Goal: Complete application form: Complete application form

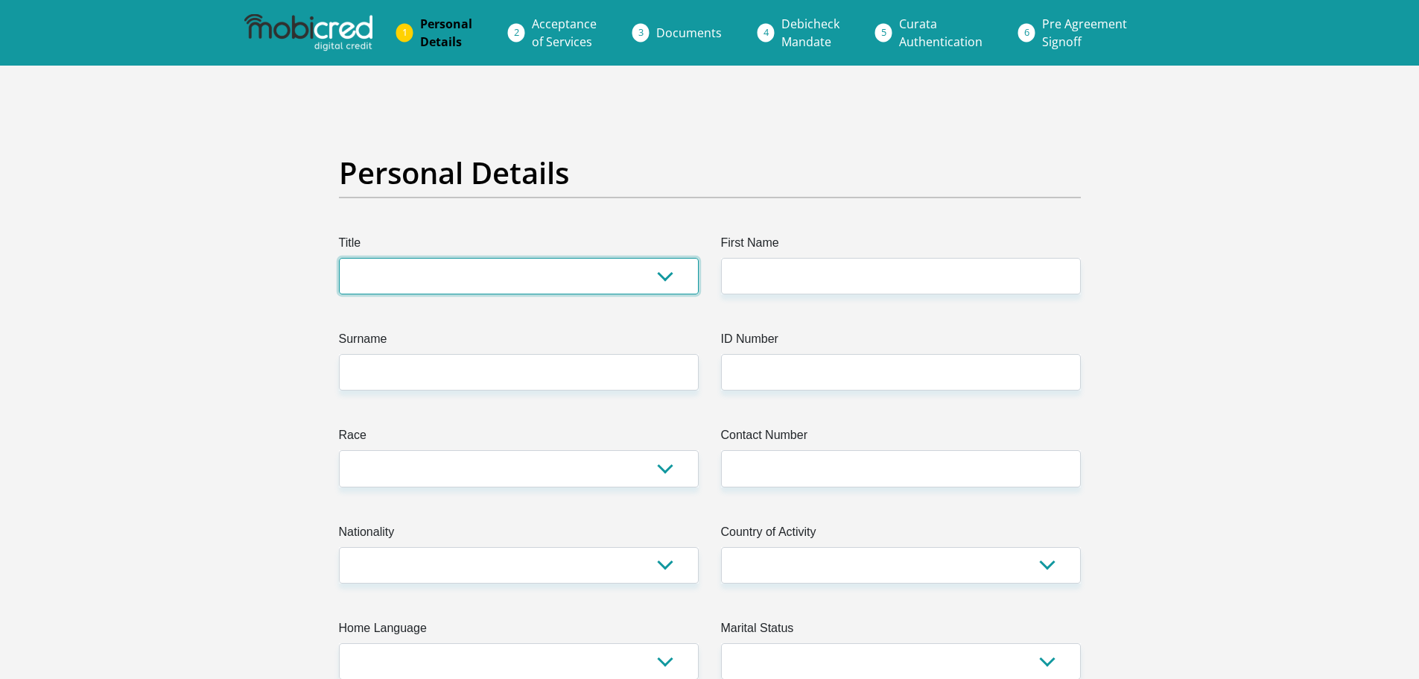
click at [672, 278] on select "Mr Ms Mrs Dr [PERSON_NAME]" at bounding box center [519, 276] width 360 height 36
select select "Mr"
click at [339, 258] on select "Mr Ms Mrs Dr [PERSON_NAME]" at bounding box center [519, 276] width 360 height 36
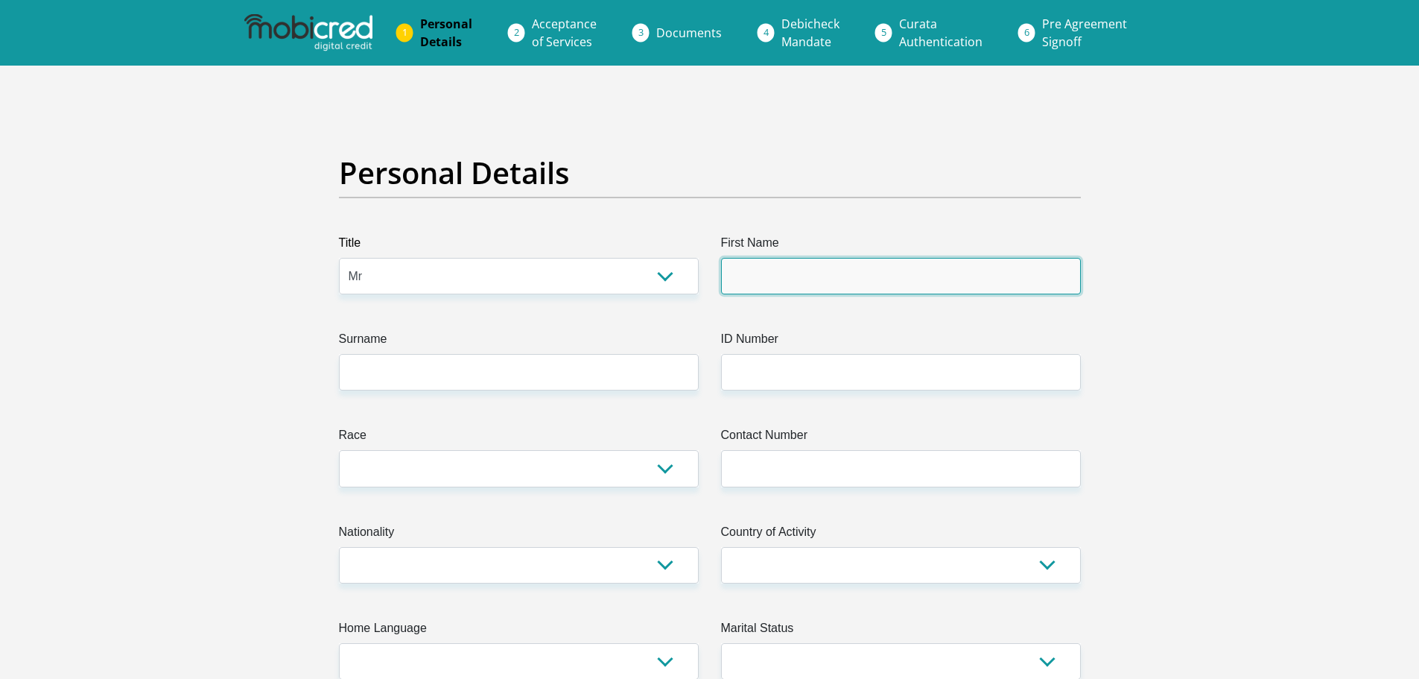
click at [819, 291] on input "First Name" at bounding box center [901, 276] width 360 height 36
type input "Andries"
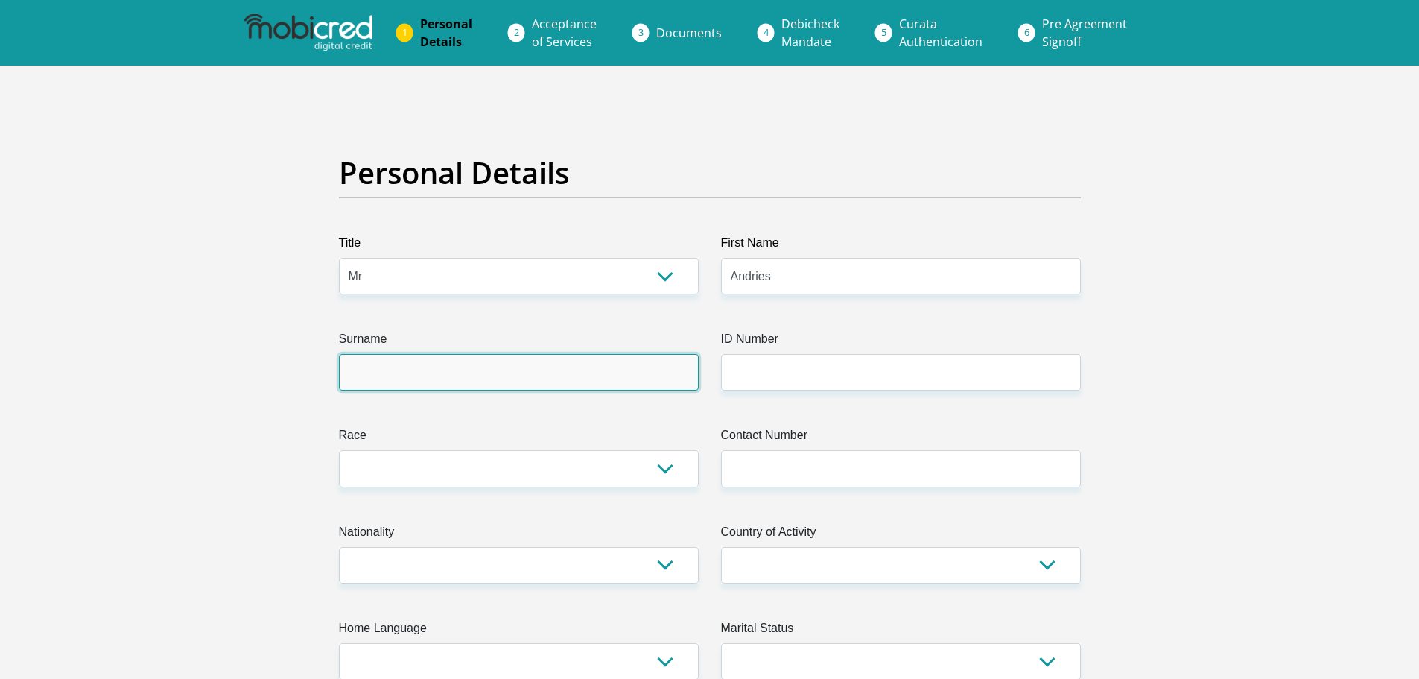
click at [366, 359] on input "Surname" at bounding box center [519, 372] width 360 height 36
type input "Appelgryn"
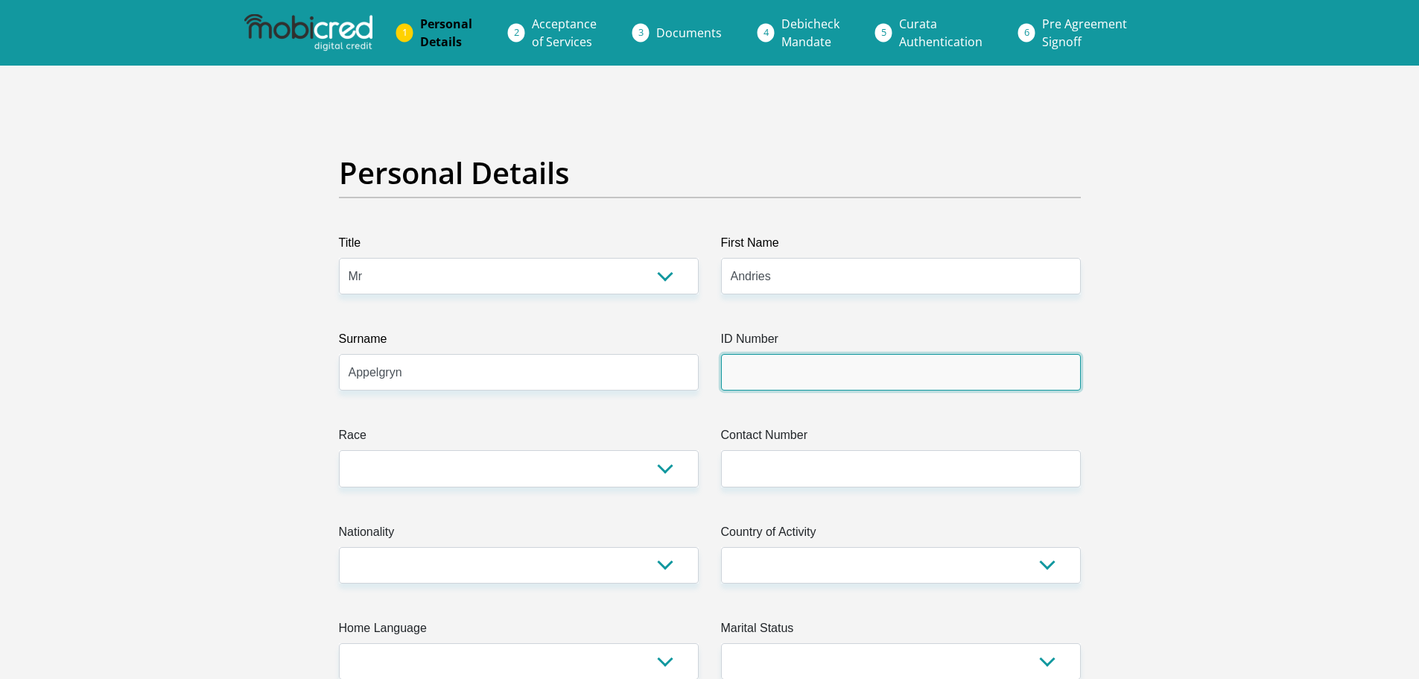
click at [788, 378] on input "ID Number" at bounding box center [901, 372] width 360 height 36
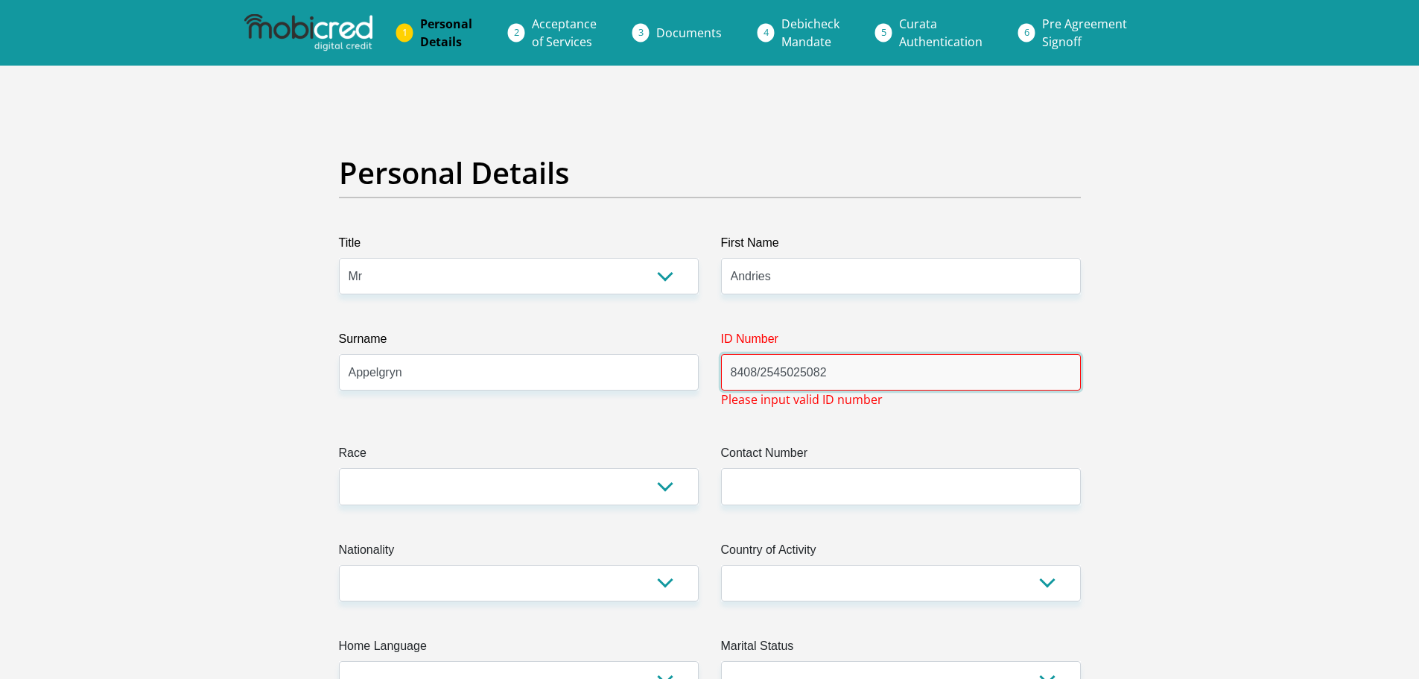
click at [760, 375] on input "8408/2545025082" at bounding box center [901, 372] width 360 height 36
click at [783, 381] on input "840824545025082" at bounding box center [901, 372] width 360 height 36
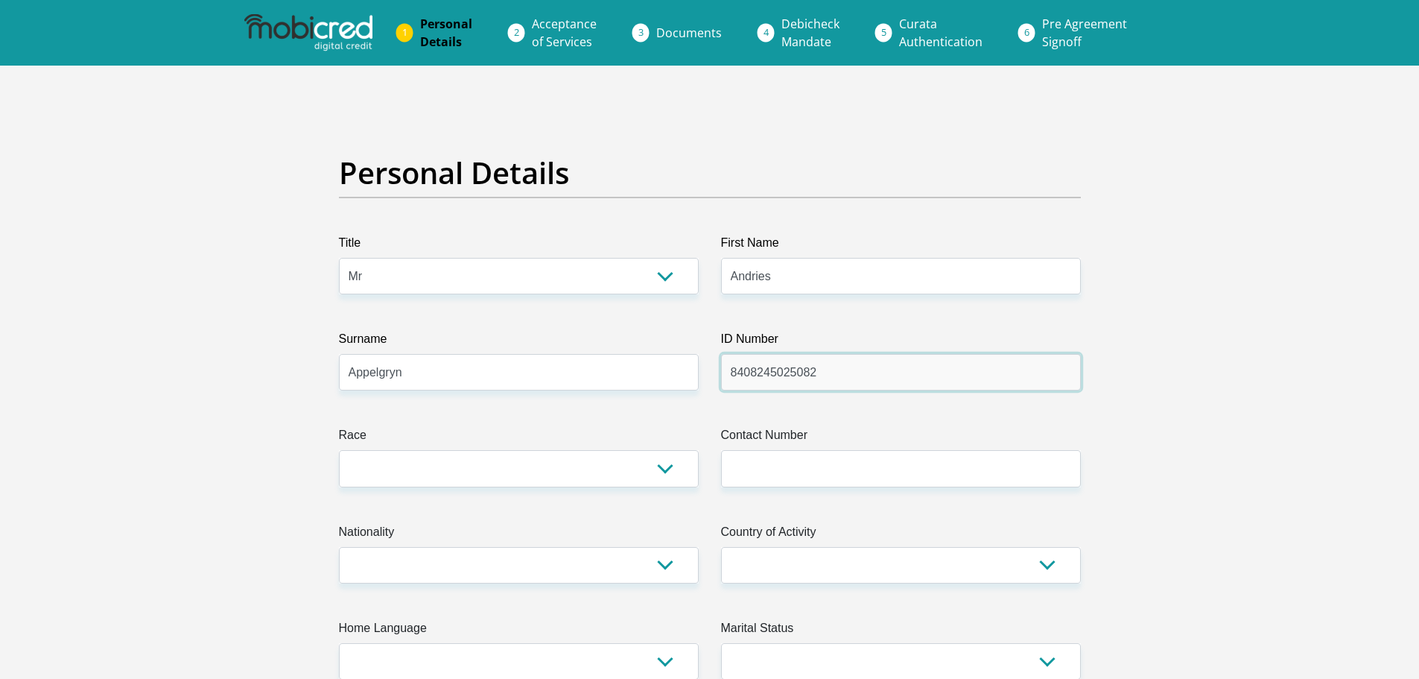
type input "8408245025082"
click at [669, 471] on select "Black Coloured Indian White Other" at bounding box center [519, 468] width 360 height 36
select select "4"
click at [339, 450] on select "Black Coloured Indian White Other" at bounding box center [519, 468] width 360 height 36
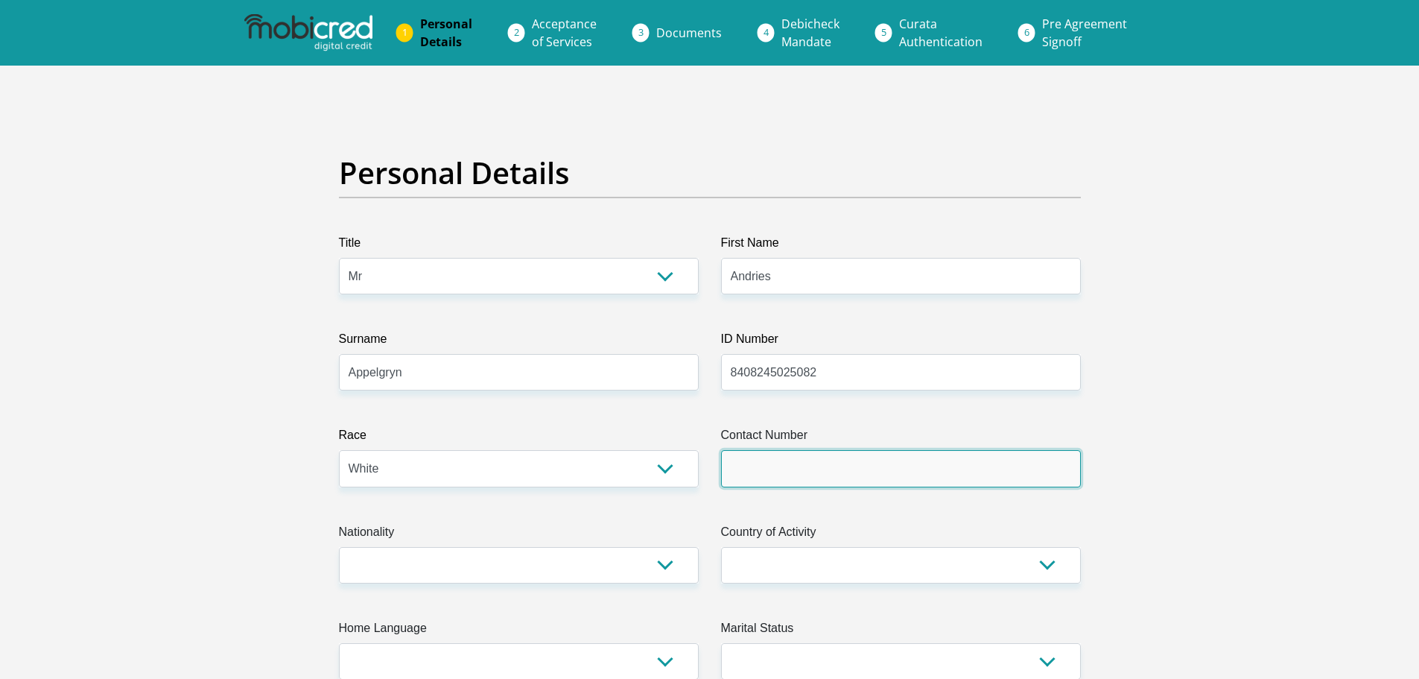
click at [762, 476] on input "Contact Number" at bounding box center [901, 468] width 360 height 36
type input "0823336788"
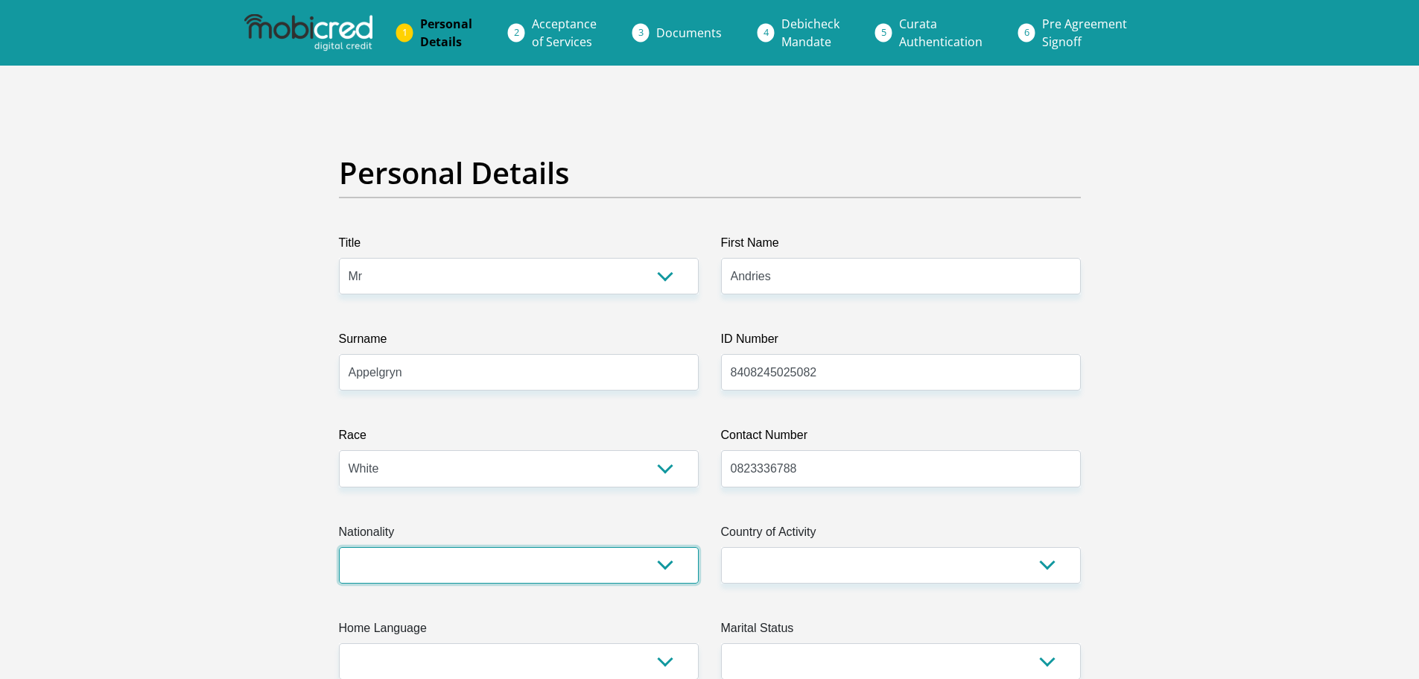
click at [666, 563] on select "[GEOGRAPHIC_DATA] [GEOGRAPHIC_DATA] [GEOGRAPHIC_DATA] [GEOGRAPHIC_DATA] [GEOGRA…" at bounding box center [519, 565] width 360 height 36
select select "ZAF"
click at [339, 547] on select "[GEOGRAPHIC_DATA] [GEOGRAPHIC_DATA] [GEOGRAPHIC_DATA] [GEOGRAPHIC_DATA] [GEOGRA…" at bounding box center [519, 565] width 360 height 36
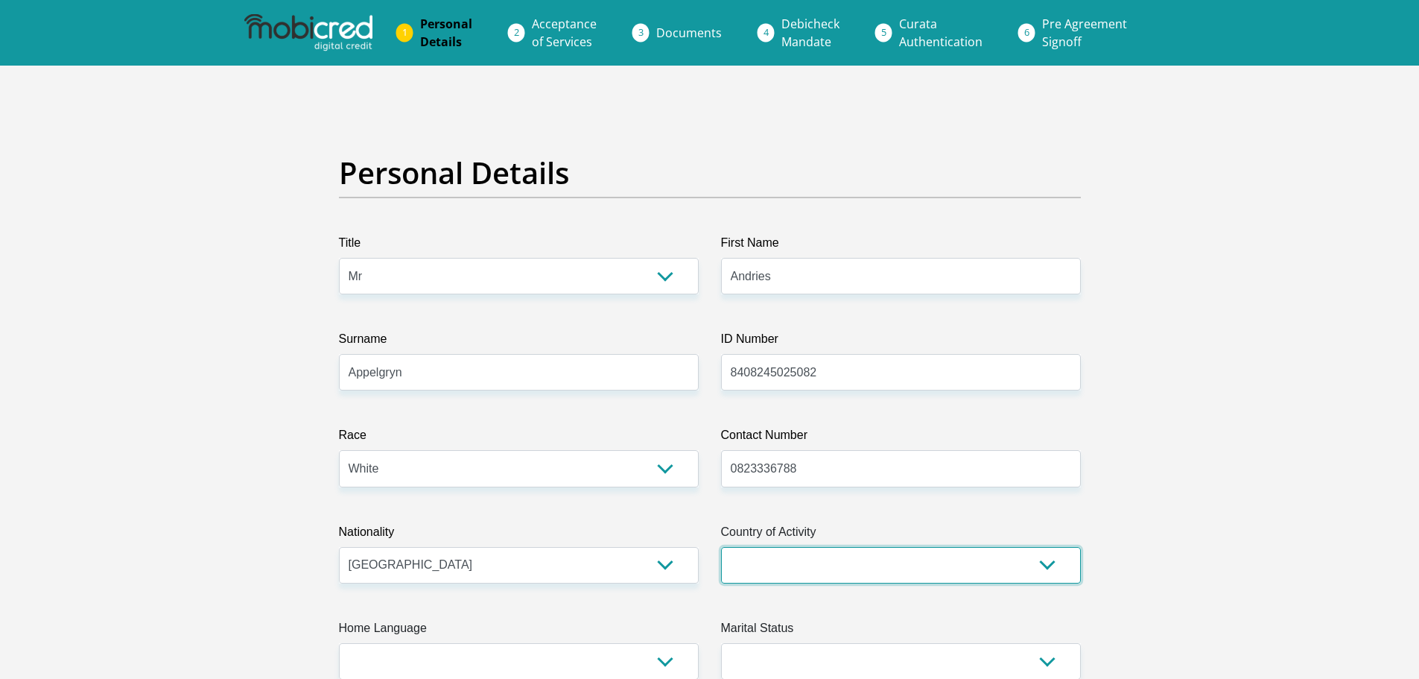
click at [1046, 567] on select "[GEOGRAPHIC_DATA] [GEOGRAPHIC_DATA] [GEOGRAPHIC_DATA] [GEOGRAPHIC_DATA] [GEOGRA…" at bounding box center [901, 565] width 360 height 36
select select "ZAF"
click at [721, 547] on select "[GEOGRAPHIC_DATA] [GEOGRAPHIC_DATA] [GEOGRAPHIC_DATA] [GEOGRAPHIC_DATA] [GEOGRA…" at bounding box center [901, 565] width 360 height 36
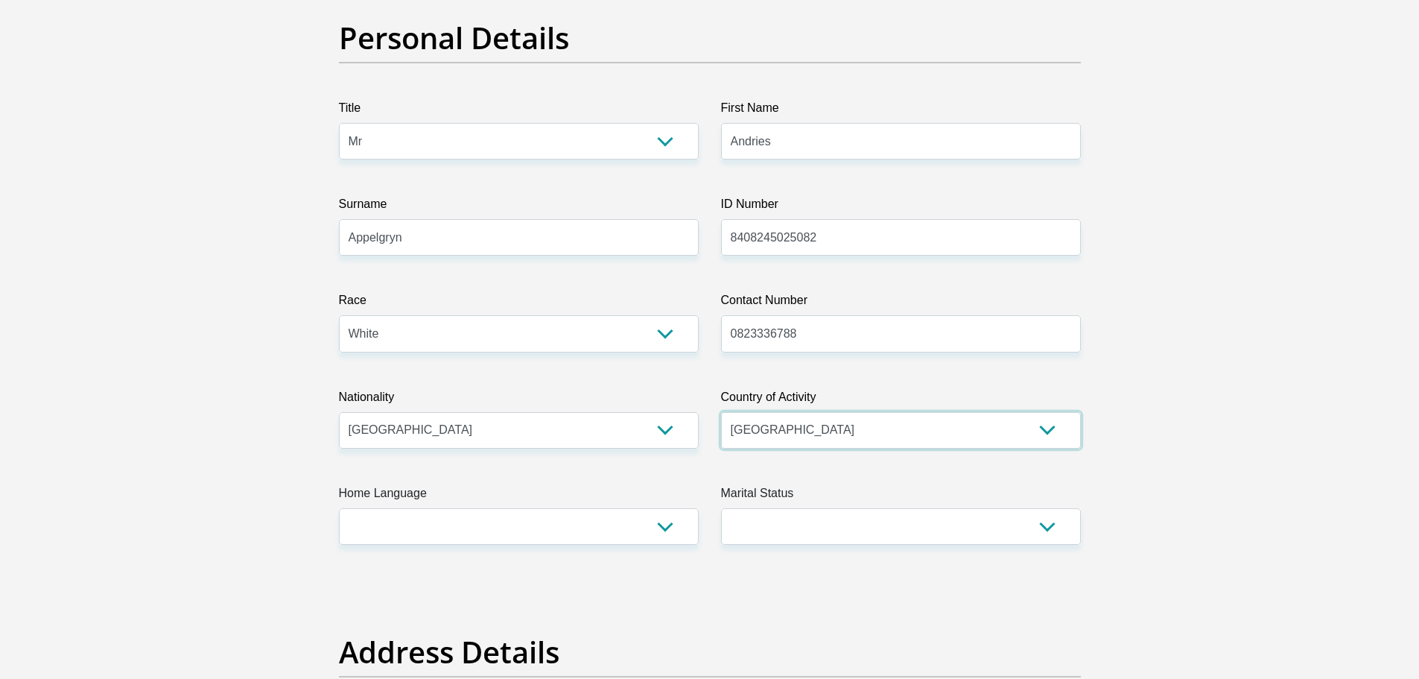
scroll to position [149, 0]
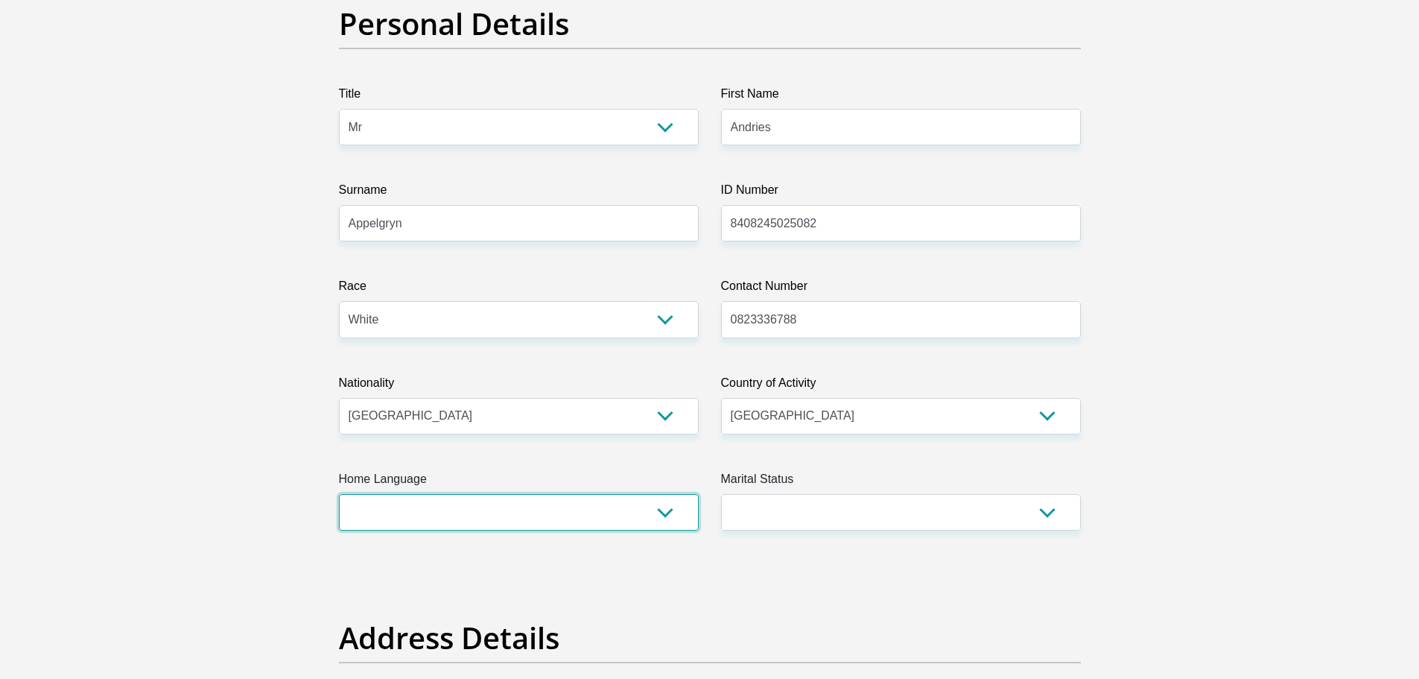
click at [659, 518] on select "Afrikaans English Sepedi South Ndebele Southern Sotho Swati Tsonga Tswana Venda…" at bounding box center [519, 512] width 360 height 36
select select "afr"
click at [339, 494] on select "Afrikaans English Sepedi South Ndebele Southern Sotho Swati Tsonga Tswana Venda…" at bounding box center [519, 512] width 360 height 36
click at [1053, 519] on select "Married ANC Single Divorced Widowed Married COP or Customary Law" at bounding box center [901, 512] width 360 height 36
select select "1"
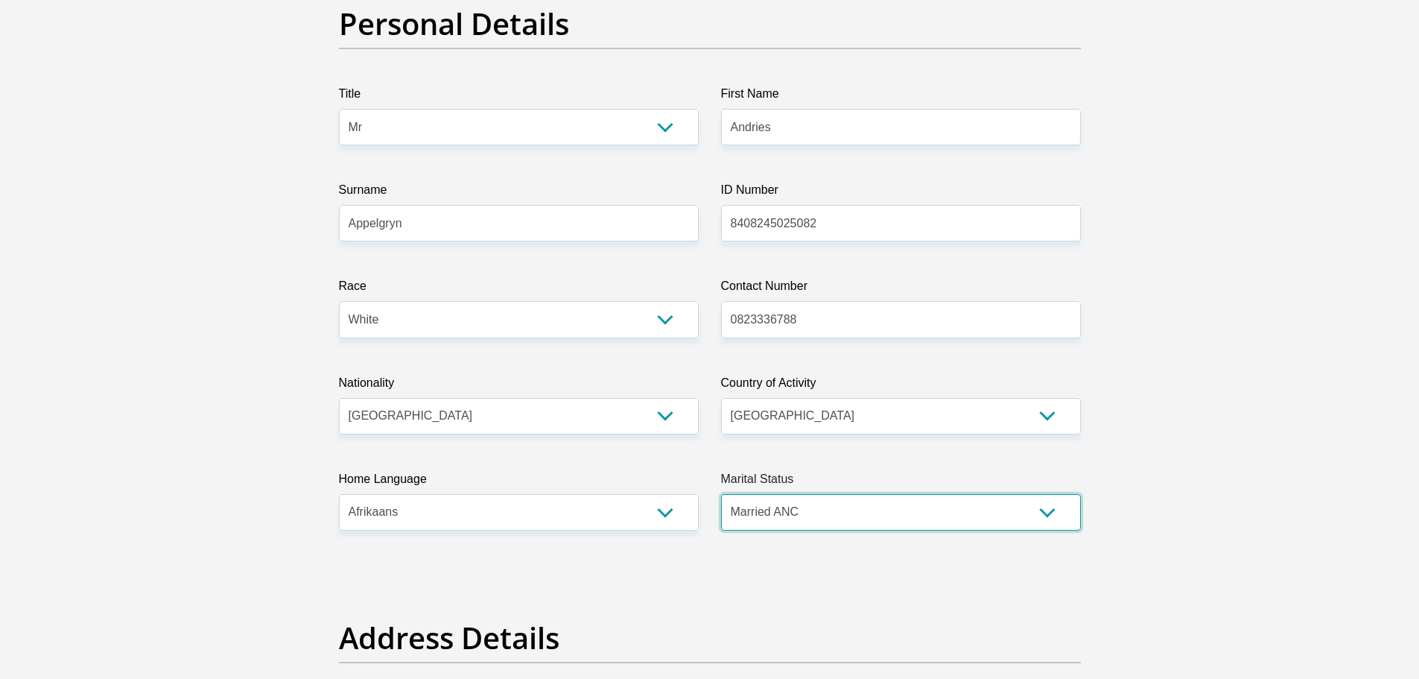
click at [721, 494] on select "Married ANC Single Divorced Widowed Married COP or Customary Law" at bounding box center [901, 512] width 360 height 36
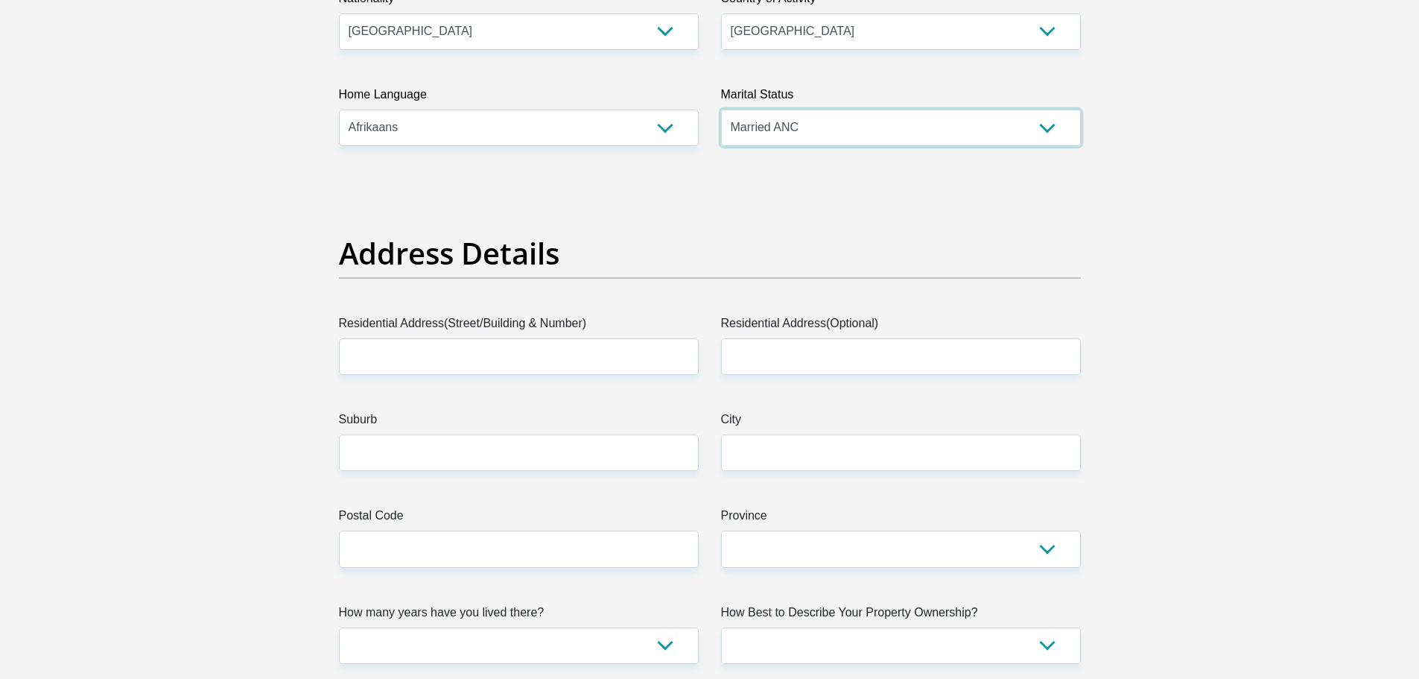
scroll to position [521, 0]
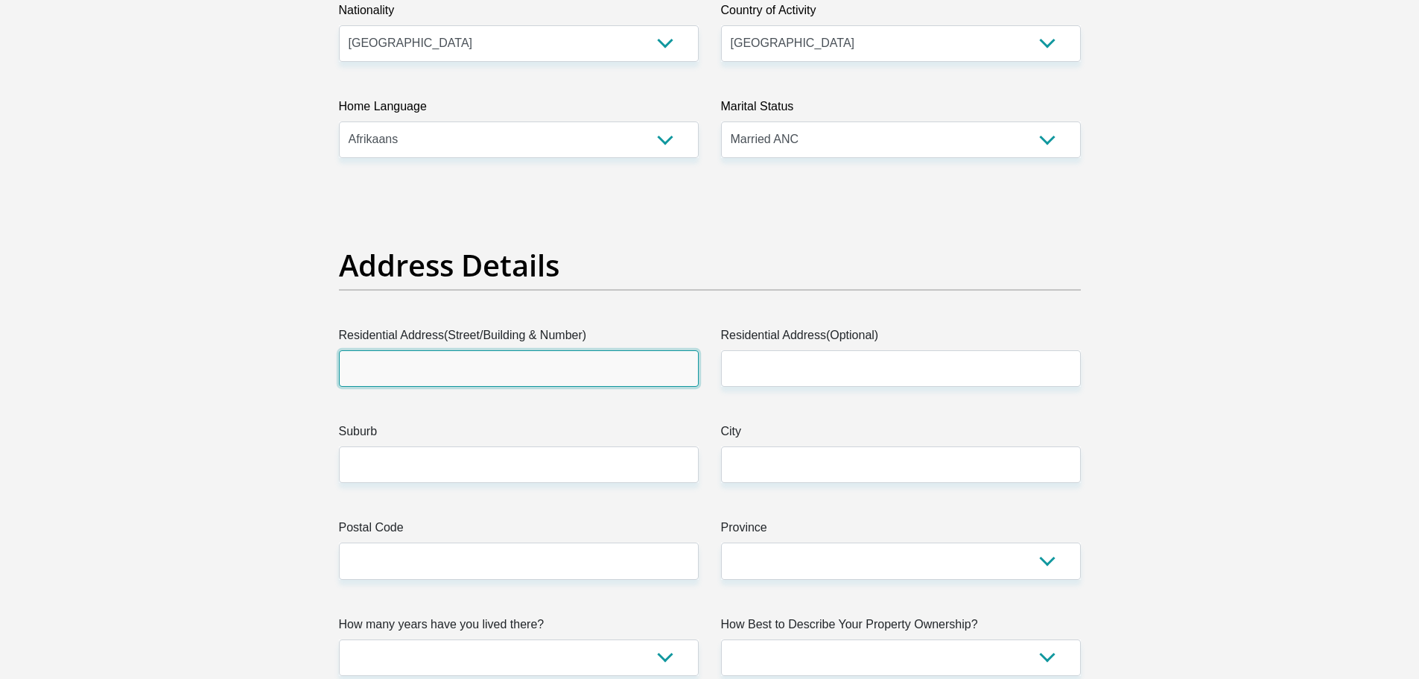
click at [524, 375] on input "Residential Address(Street/Building & Number)" at bounding box center [519, 368] width 360 height 36
type input "17 Big 5 Estates"
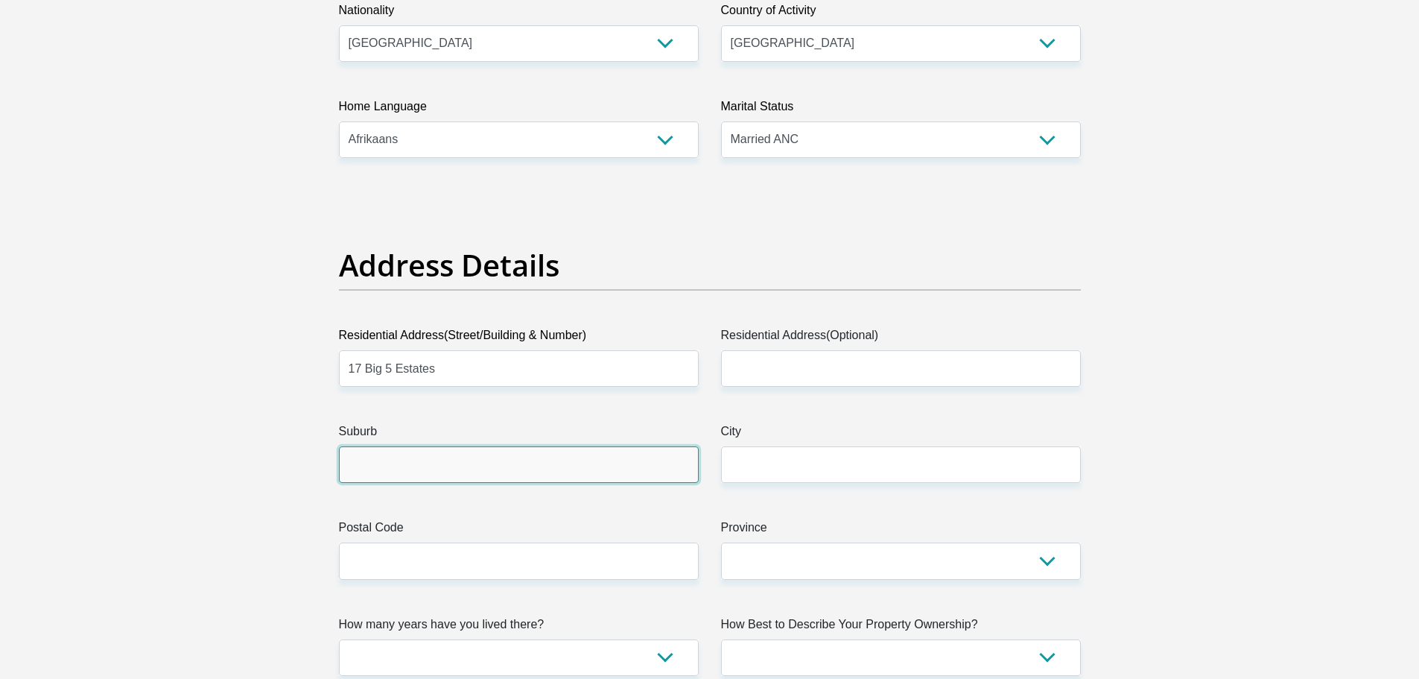
click at [552, 471] on input "Suburb" at bounding box center [519, 464] width 360 height 36
type input "CBD"
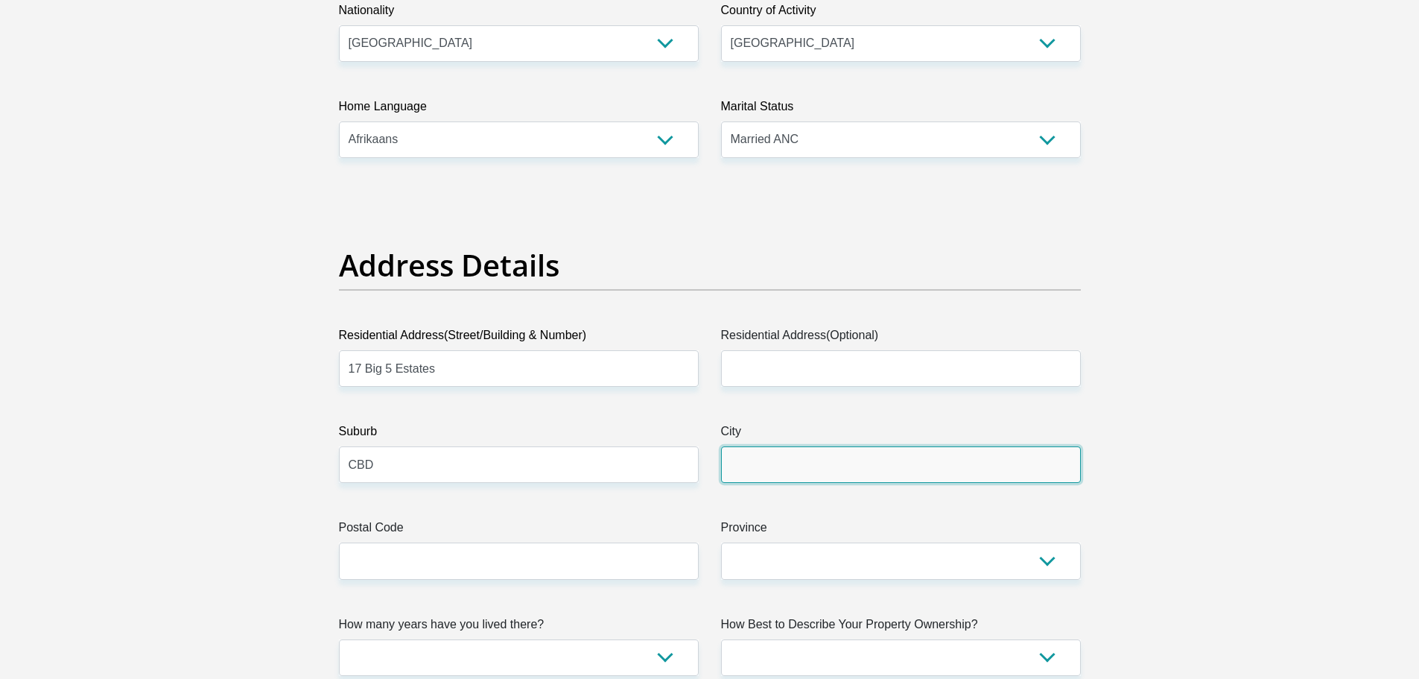
click at [849, 479] on input "City" at bounding box center [901, 464] width 360 height 36
type input "[GEOGRAPHIC_DATA]"
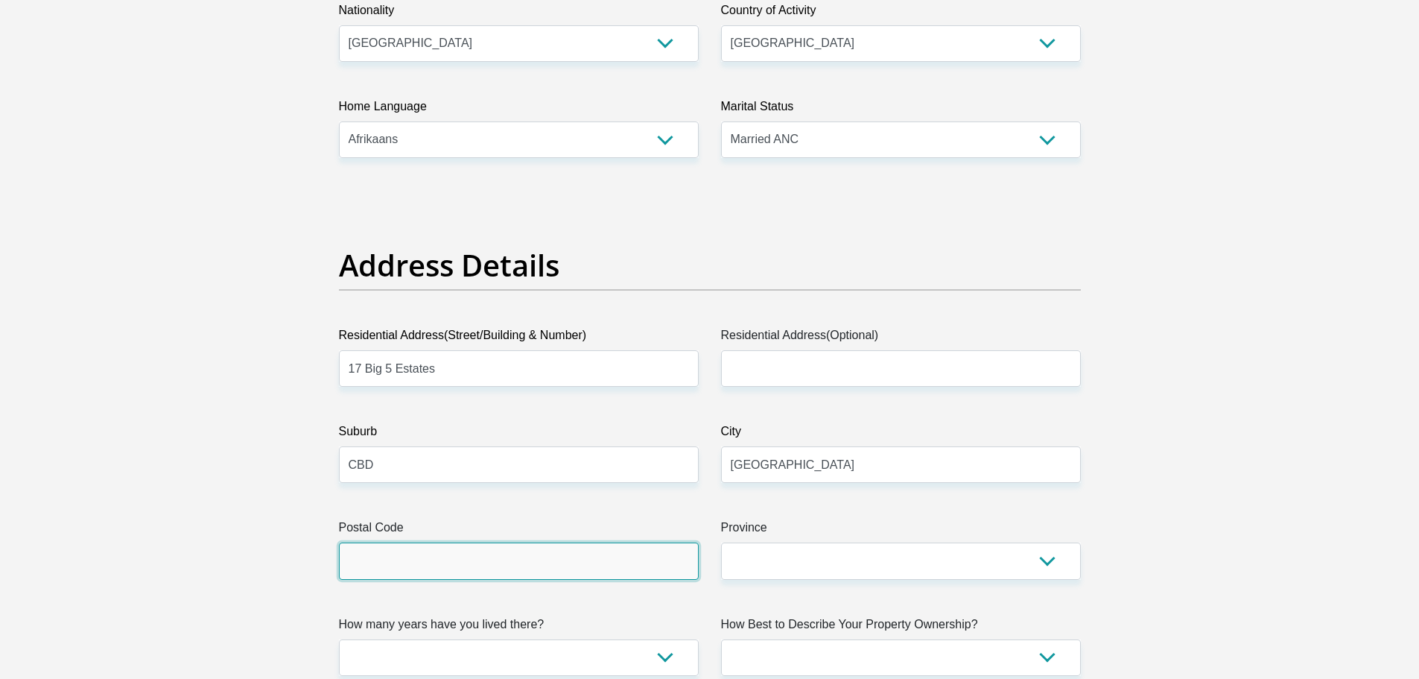
click at [457, 550] on input "Postal Code" at bounding box center [519, 560] width 360 height 36
type input "1050"
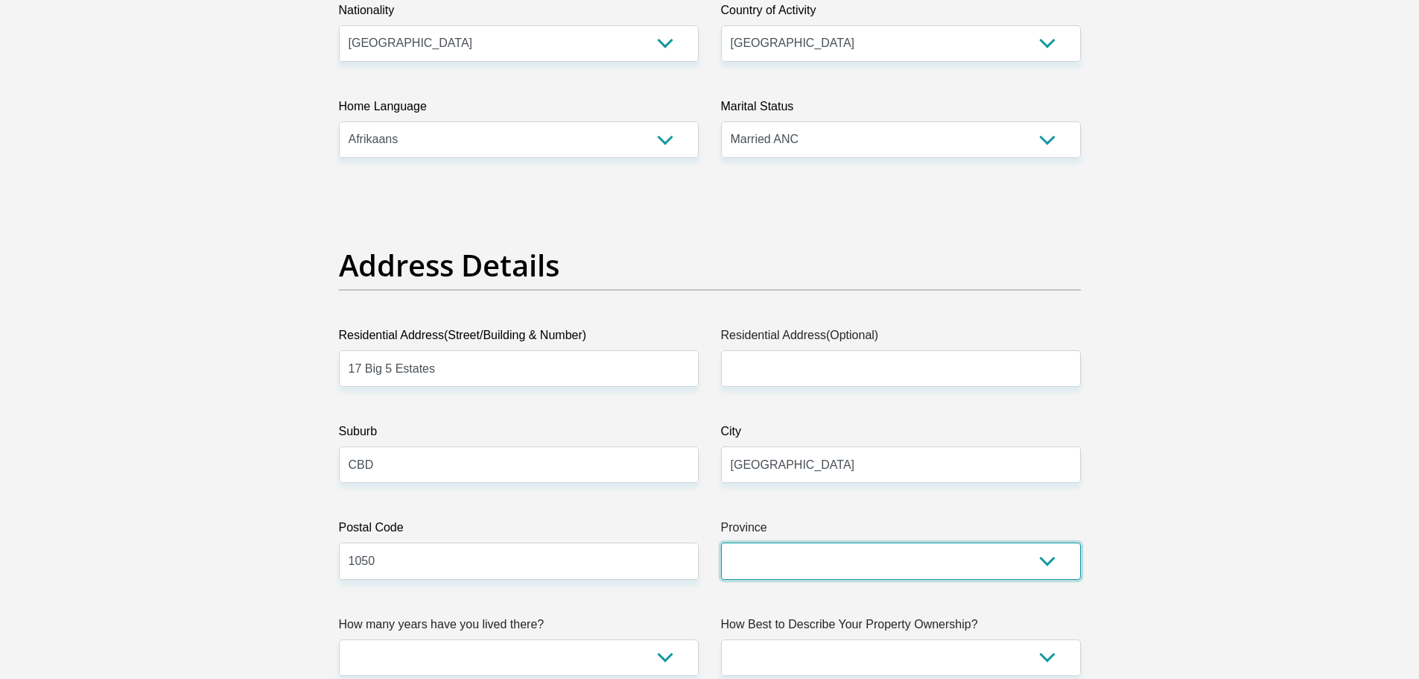
click at [1044, 568] on select "Eastern Cape Free State [GEOGRAPHIC_DATA] [GEOGRAPHIC_DATA][DATE] [GEOGRAPHIC_D…" at bounding box center [901, 560] width 360 height 36
select select "[GEOGRAPHIC_DATA]"
click at [721, 542] on select "Eastern Cape Free State [GEOGRAPHIC_DATA] [GEOGRAPHIC_DATA][DATE] [GEOGRAPHIC_D…" at bounding box center [901, 560] width 360 height 36
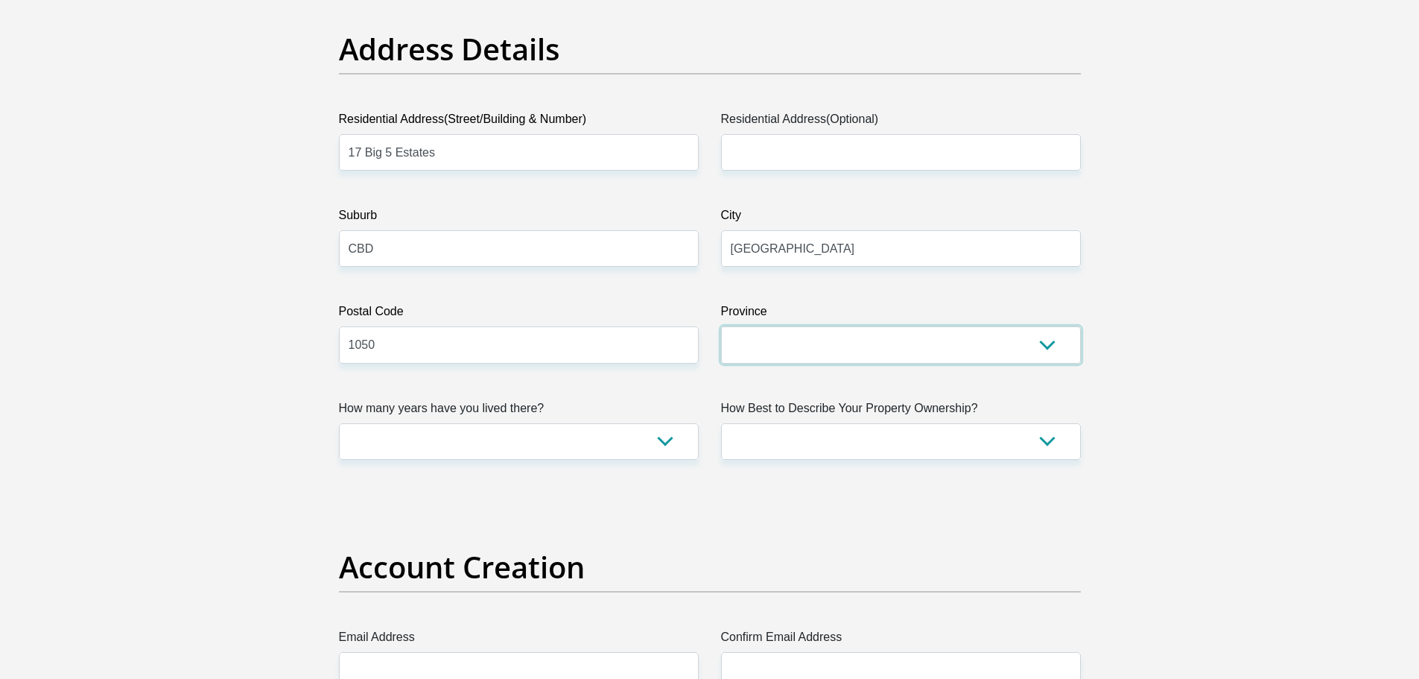
scroll to position [745, 0]
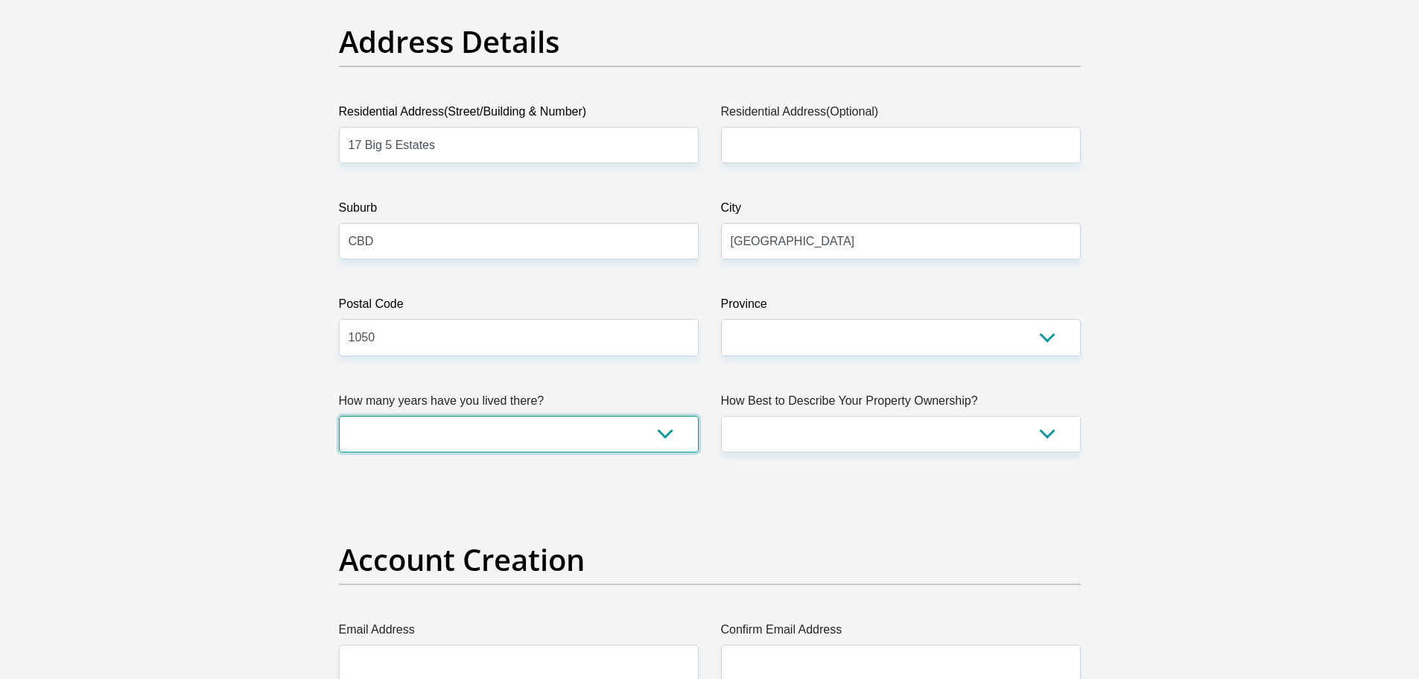
click at [661, 424] on select "less than 1 year 1-3 years 3-5 years 5+ years" at bounding box center [519, 434] width 360 height 36
select select "5"
click at [339, 416] on select "less than 1 year 1-3 years 3-5 years 5+ years" at bounding box center [519, 434] width 360 height 36
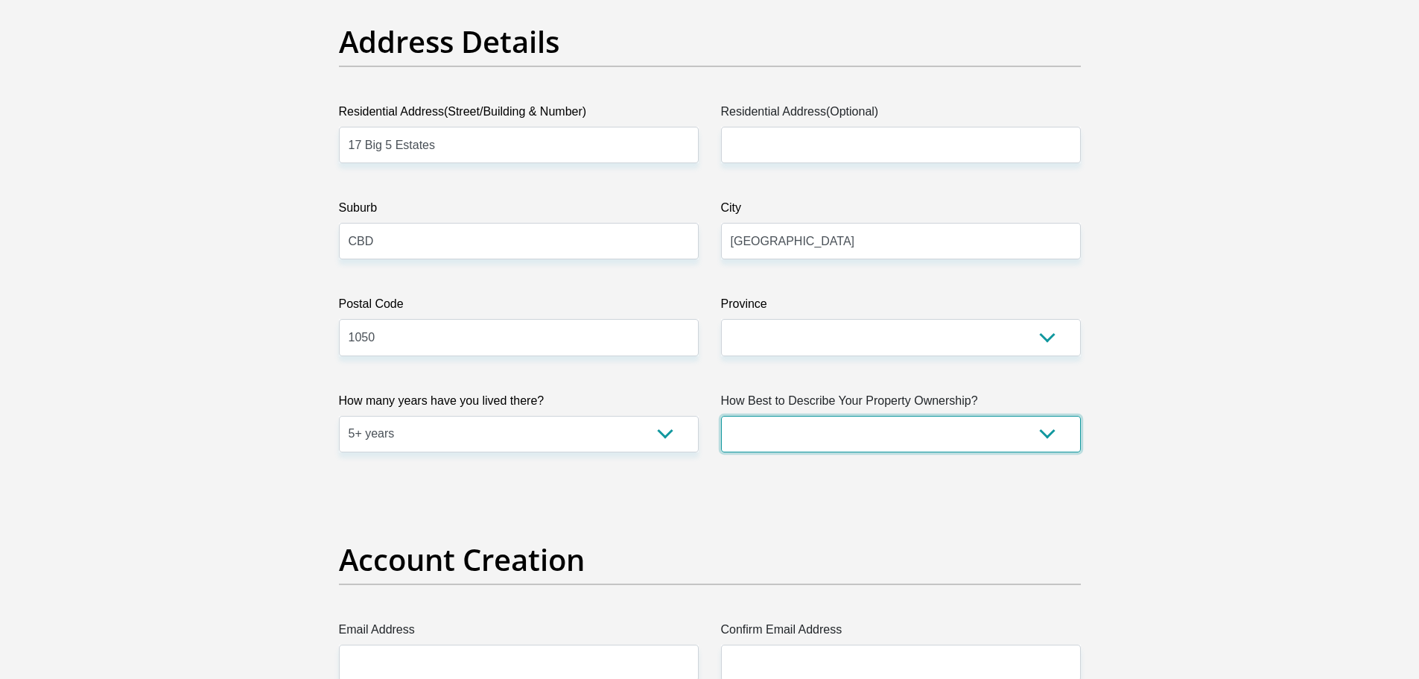
click at [1043, 436] on select "Owned Rented Family Owned Company Dwelling" at bounding box center [901, 434] width 360 height 36
select select "Rented"
click at [721, 416] on select "Owned Rented Family Owned Company Dwelling" at bounding box center [901, 434] width 360 height 36
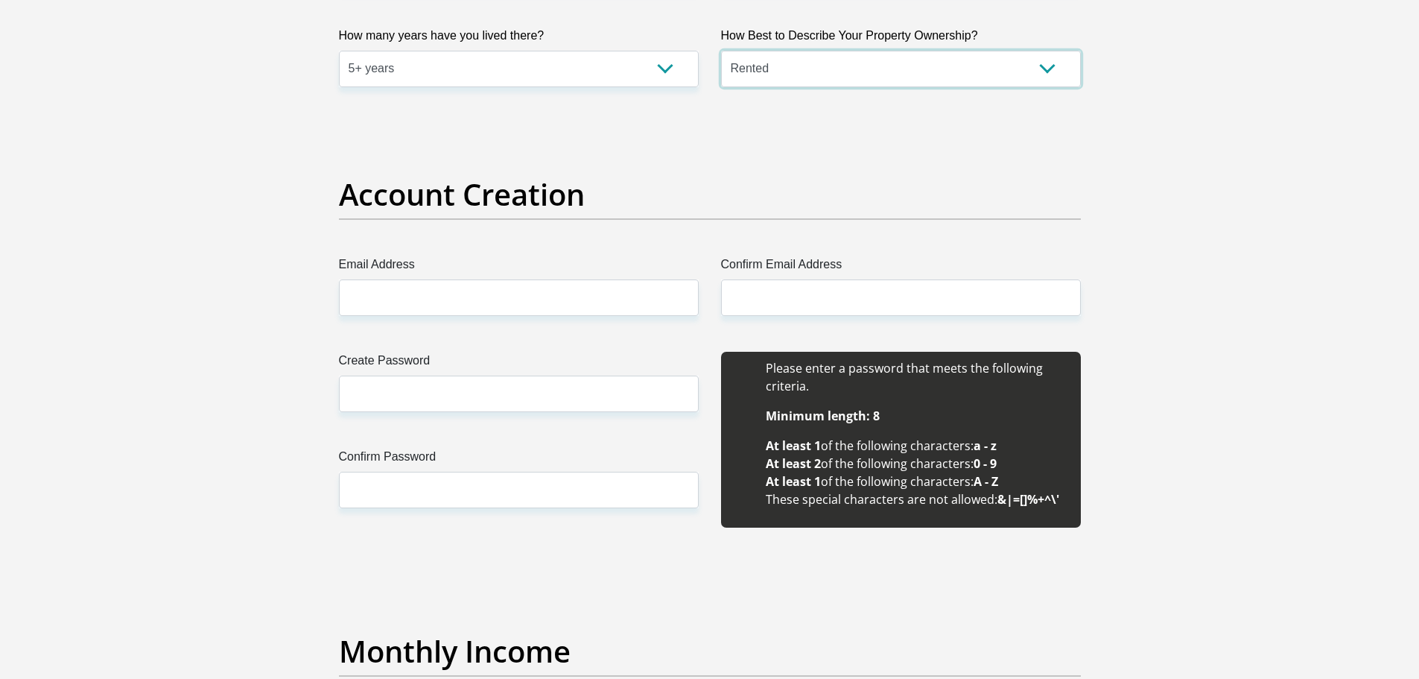
scroll to position [1117, 0]
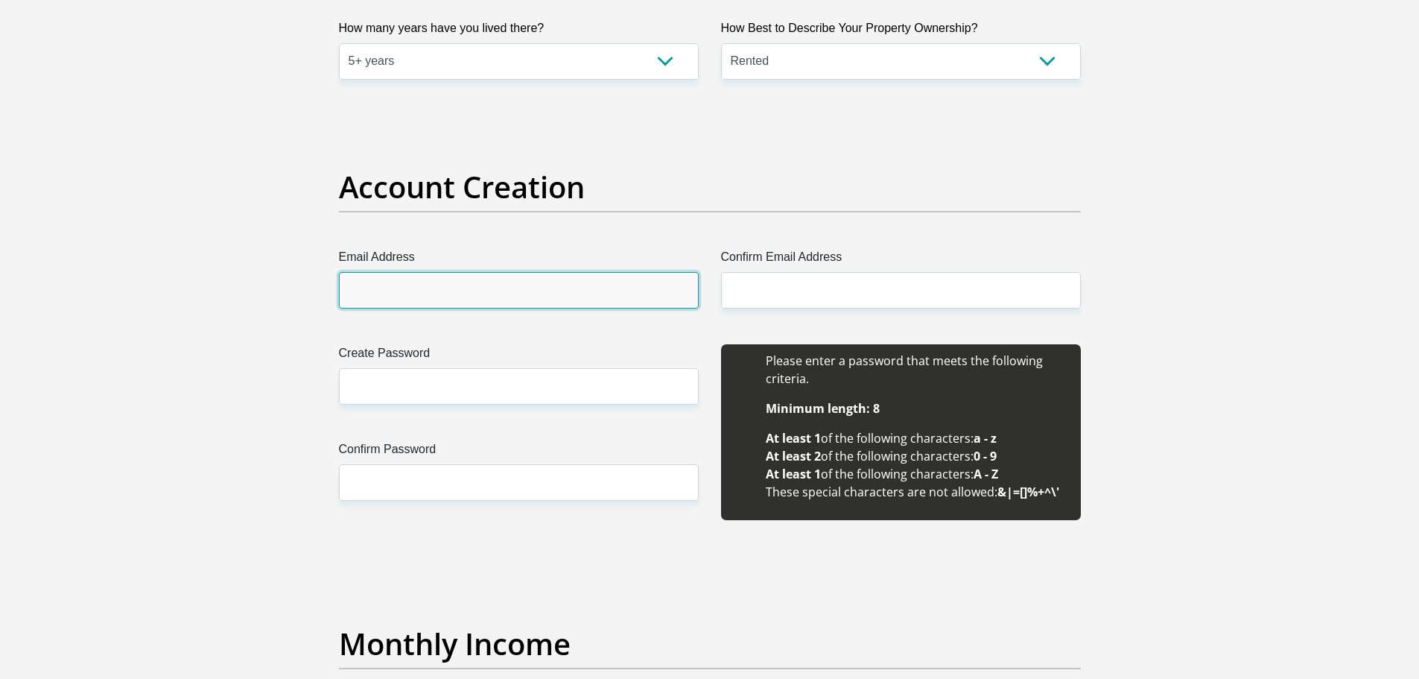
click at [425, 299] on input "Email Address" at bounding box center [519, 290] width 360 height 36
type input "[EMAIL_ADDRESS][DOMAIN_NAME]"
drag, startPoint x: 533, startPoint y: 296, endPoint x: 259, endPoint y: 308, distance: 274.4
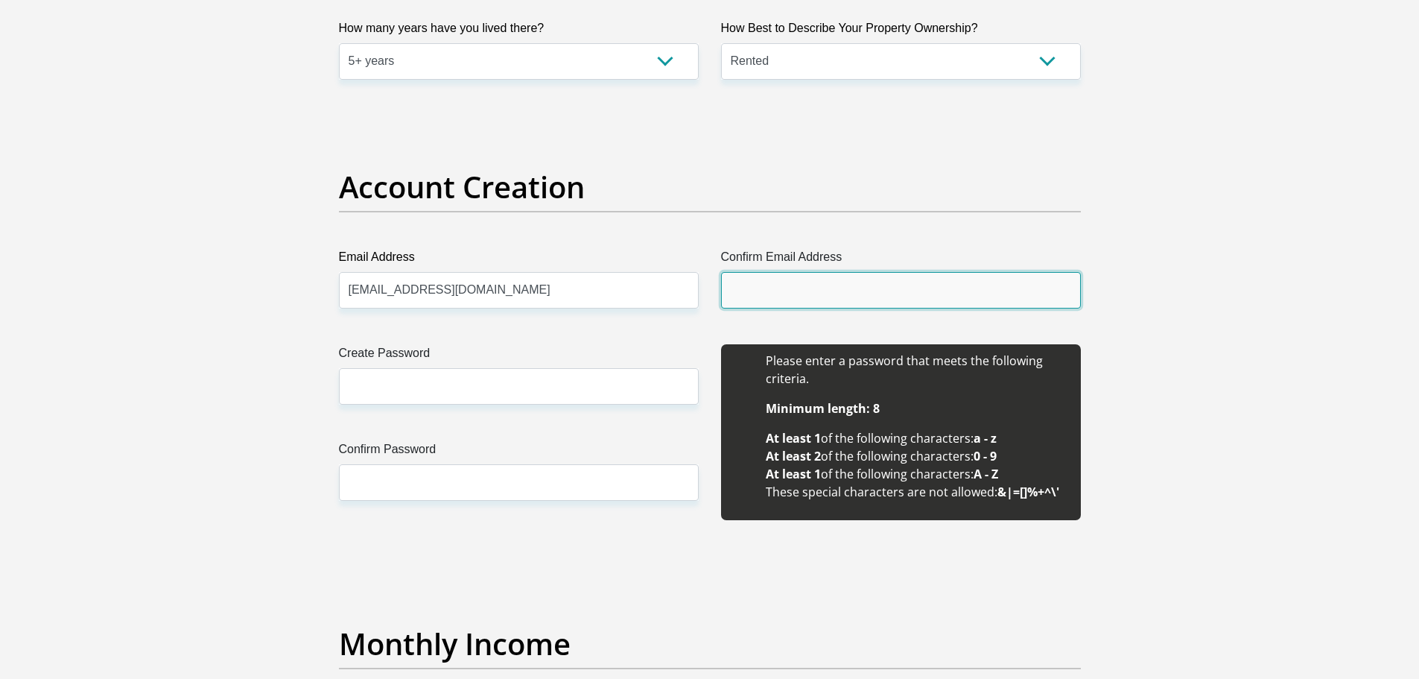
click at [807, 293] on input "Confirm Email Address" at bounding box center [901, 290] width 360 height 36
paste input "[EMAIL_ADDRESS][DOMAIN_NAME]"
type input "[EMAIL_ADDRESS][DOMAIN_NAME]"
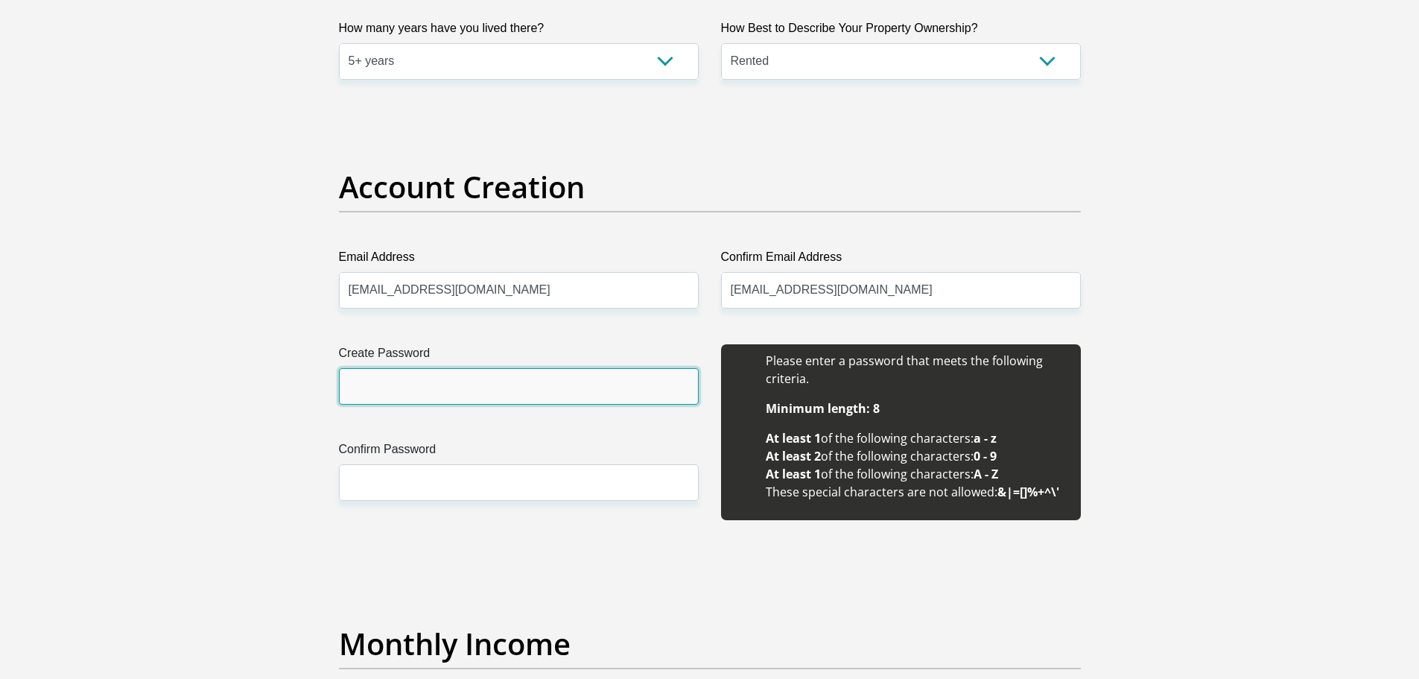
click at [430, 394] on input "Create Password" at bounding box center [519, 386] width 360 height 36
type input "Appelgryn@31"
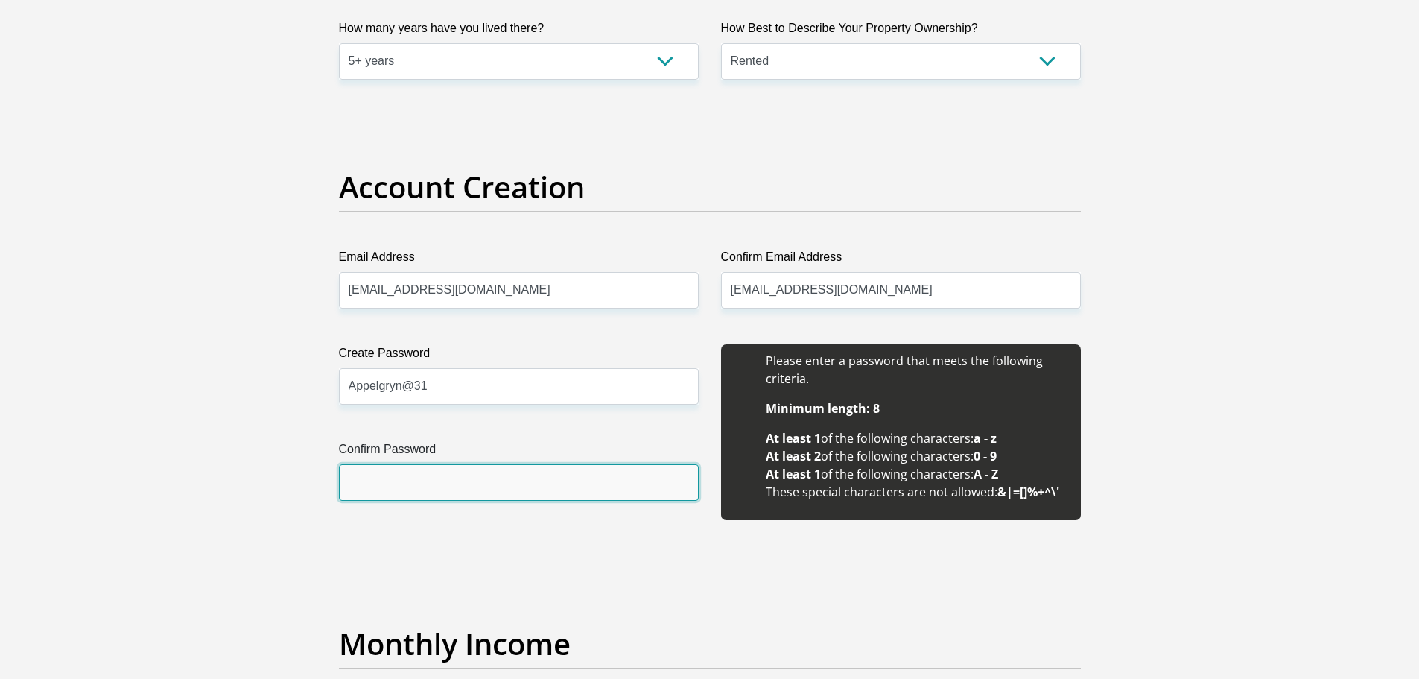
click at [404, 483] on input "Confirm Password" at bounding box center [519, 482] width 360 height 36
drag, startPoint x: 346, startPoint y: 390, endPoint x: 460, endPoint y: 389, distance: 114.0
click at [460, 389] on input "Appelgryn@31" at bounding box center [519, 386] width 360 height 36
click at [375, 493] on input "Confirm Password" at bounding box center [519, 482] width 360 height 36
paste input "Appelgryn@31"
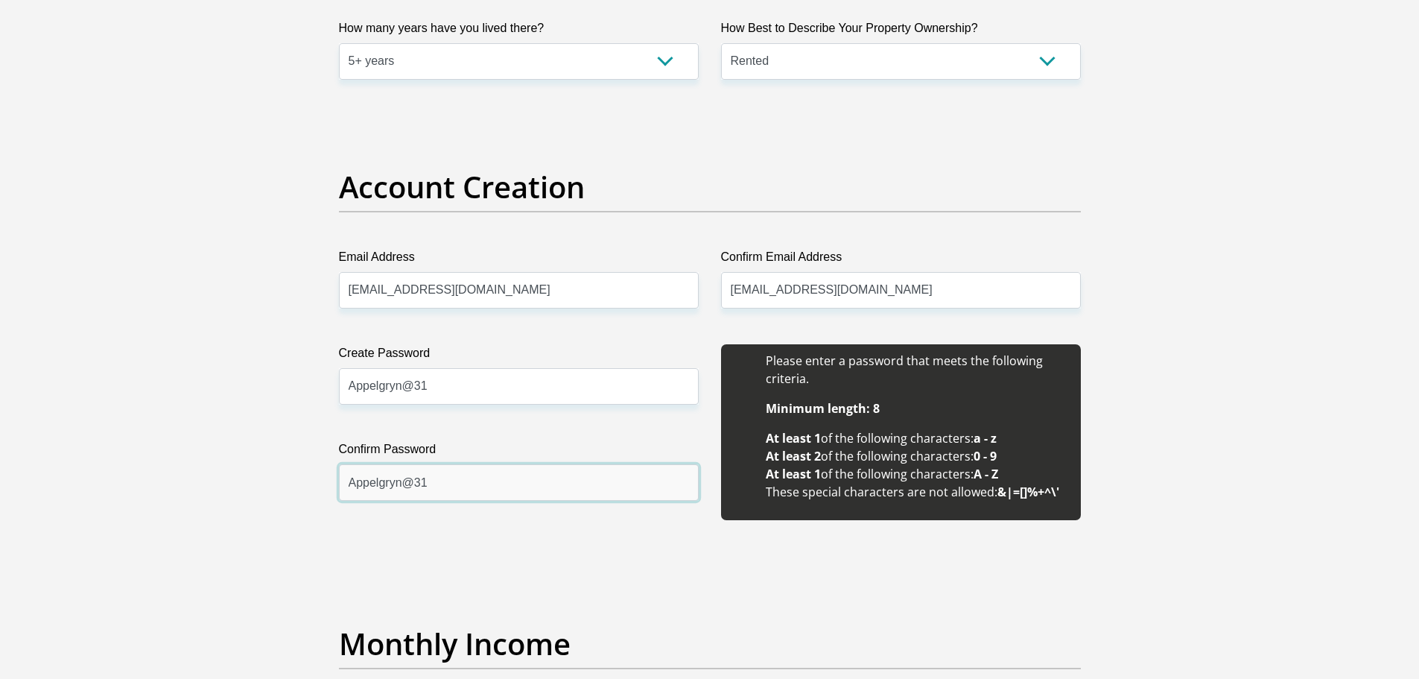
type input "Appelgryn@31"
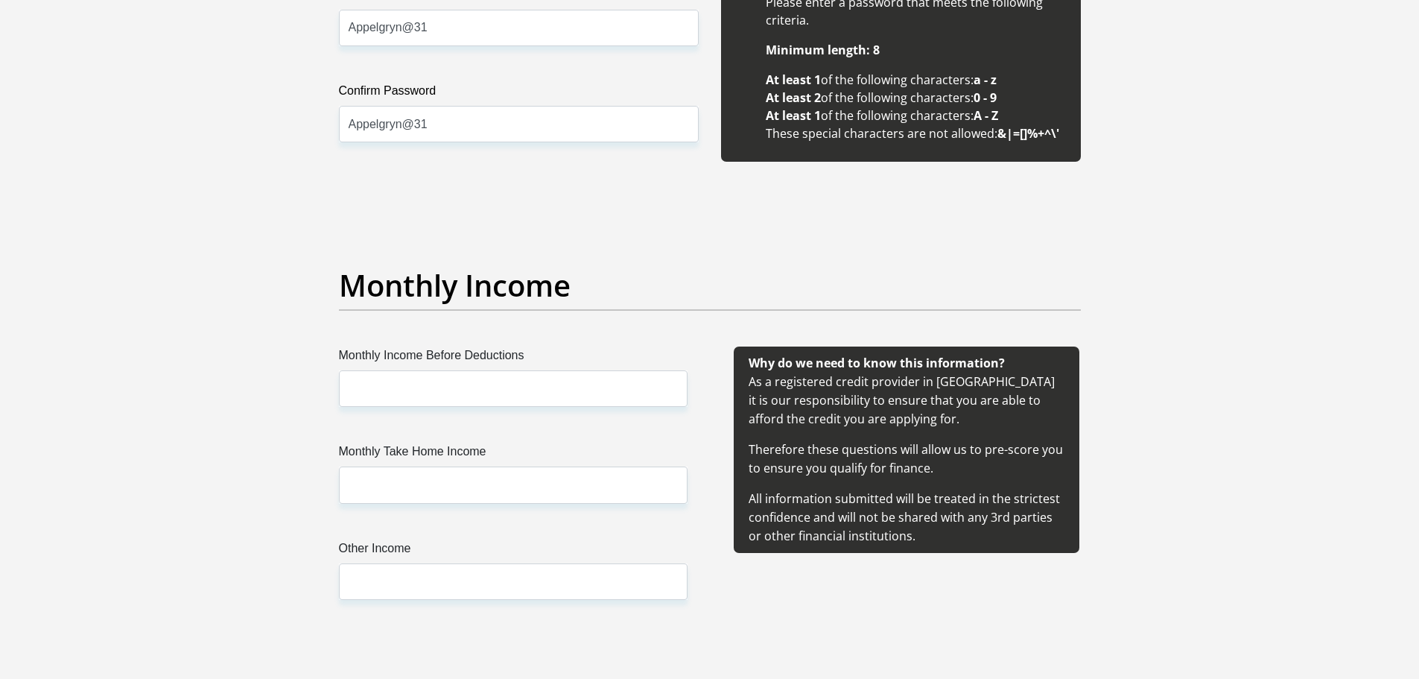
scroll to position [1490, 0]
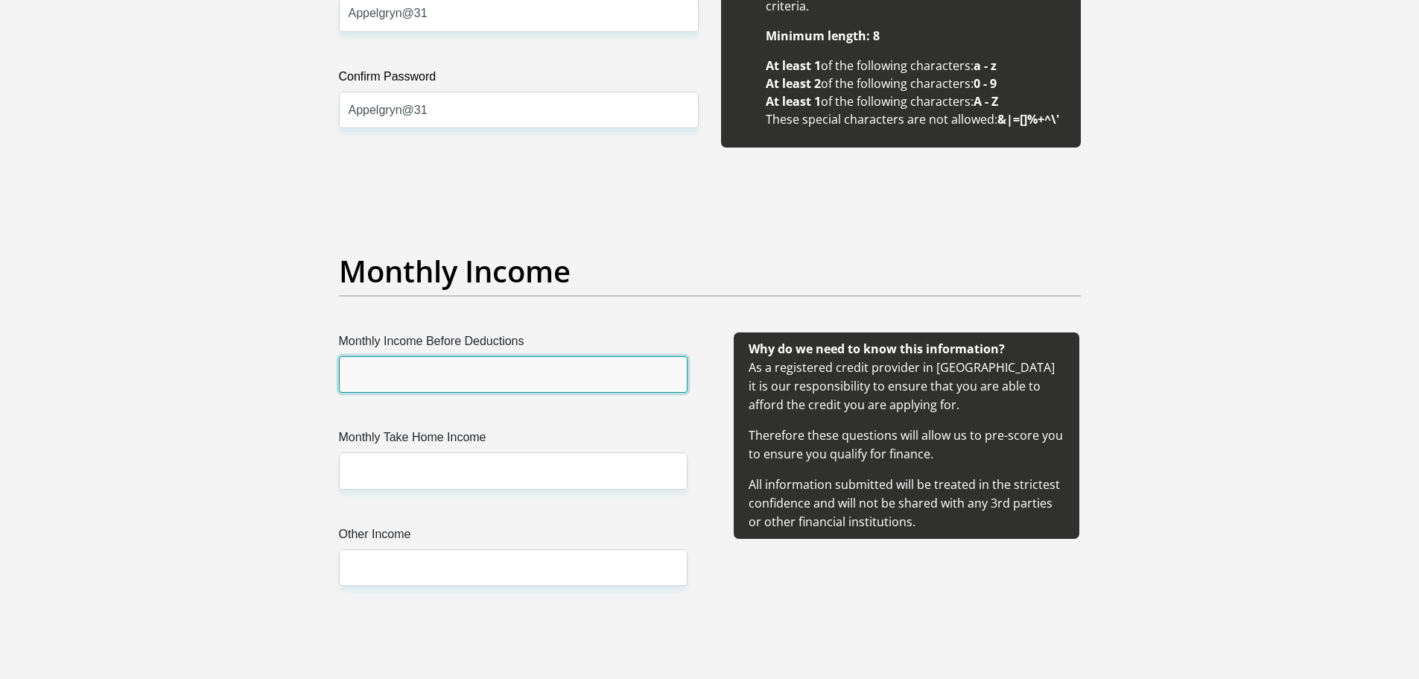
click at [413, 360] on input "Monthly Income Before Deductions" at bounding box center [513, 374] width 349 height 36
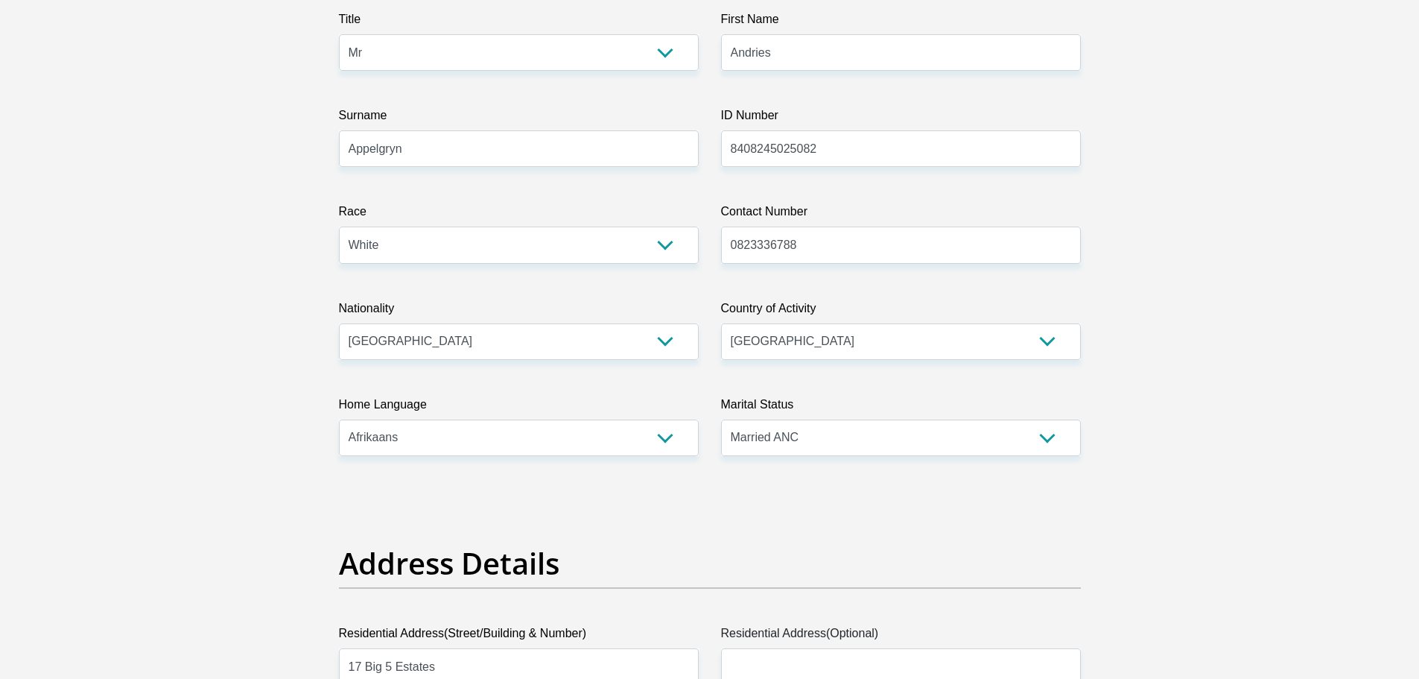
scroll to position [0, 0]
